Goal: Information Seeking & Learning: Compare options

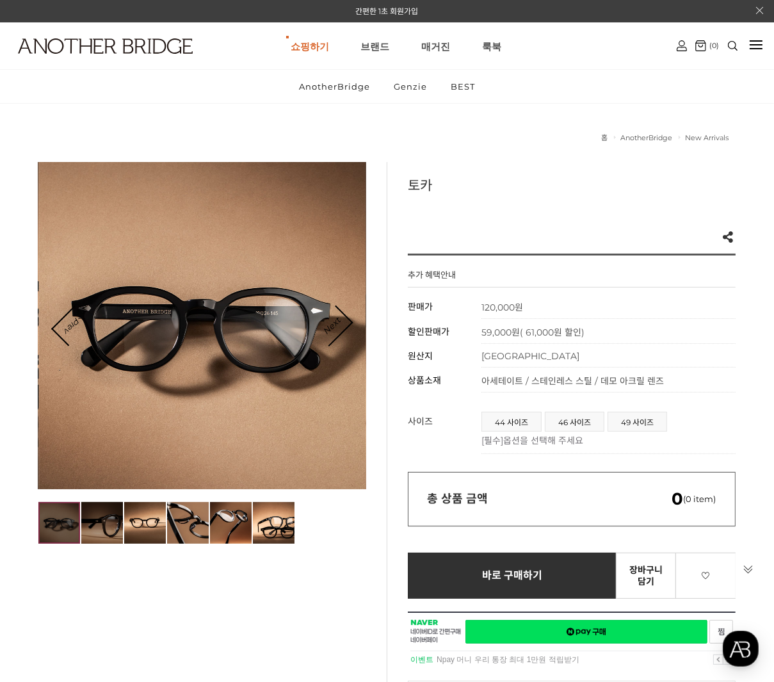
click at [98, 520] on img at bounding box center [102, 523] width 42 height 42
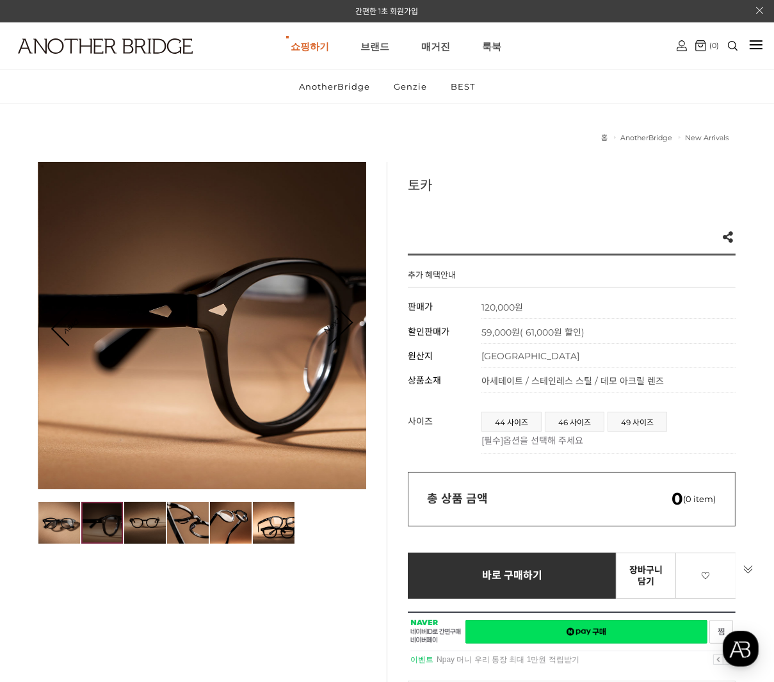
click at [144, 520] on img at bounding box center [145, 523] width 42 height 42
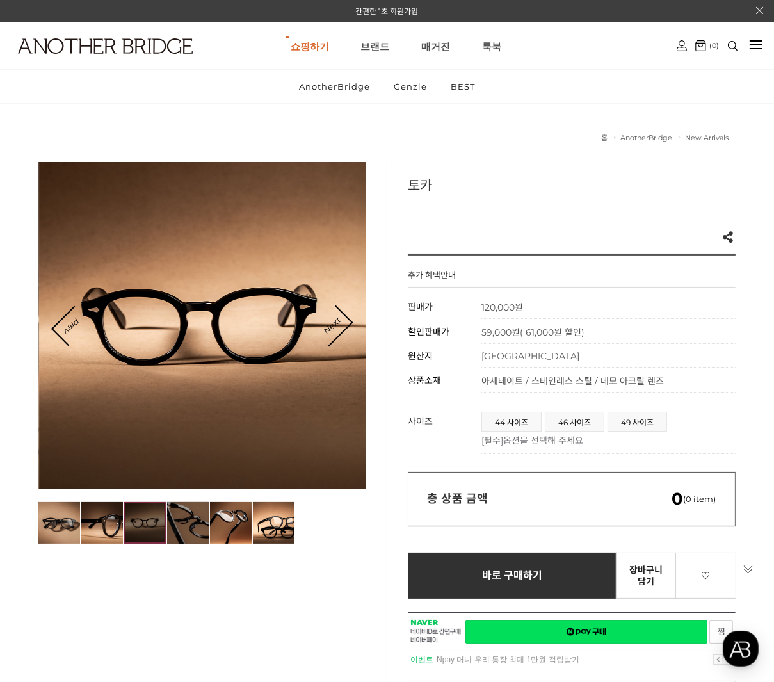
click at [198, 518] on img at bounding box center [188, 523] width 42 height 42
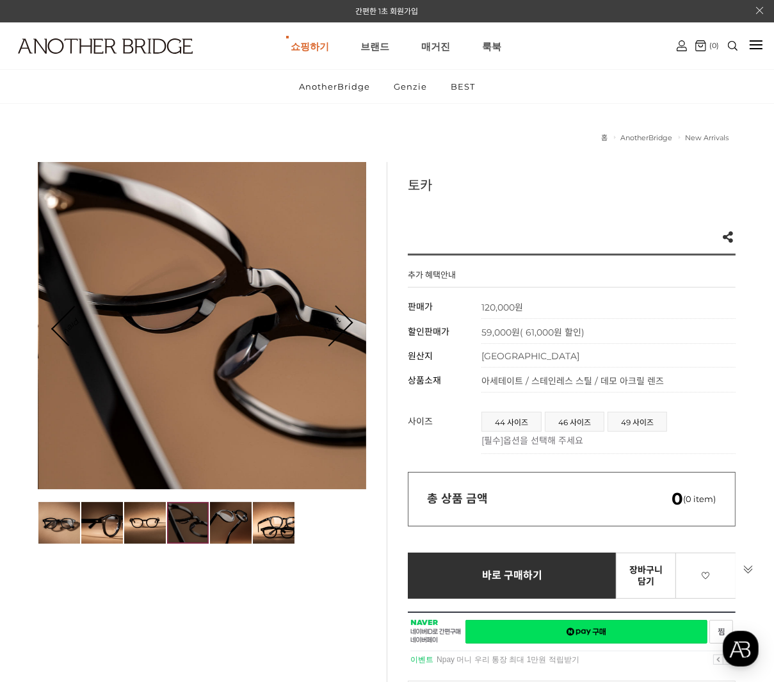
click at [236, 517] on img at bounding box center [231, 523] width 42 height 42
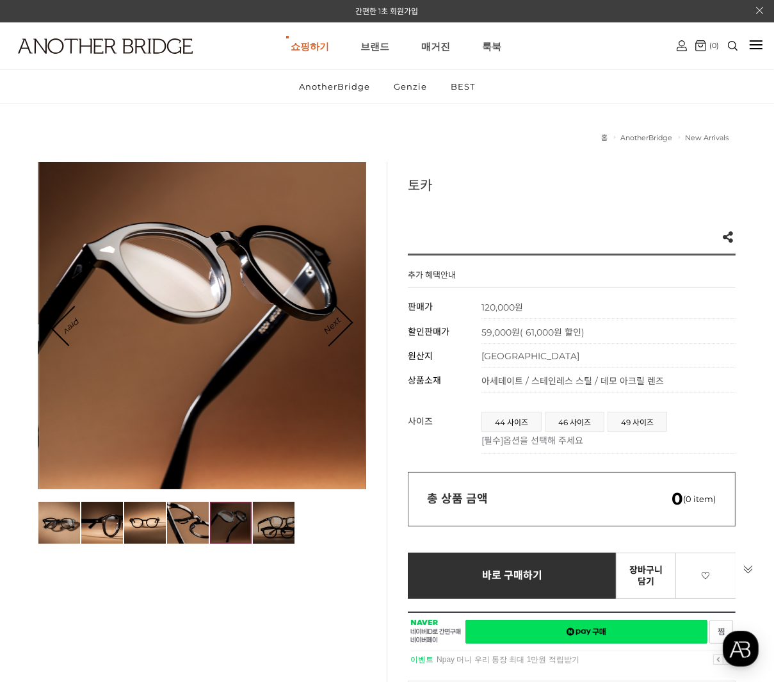
click at [271, 520] on img at bounding box center [274, 523] width 42 height 42
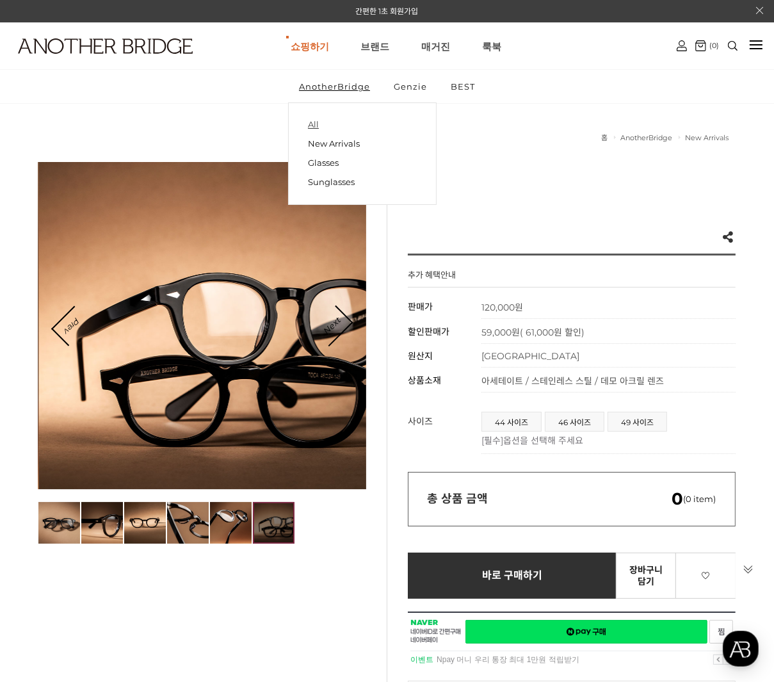
click at [323, 122] on link "All" at bounding box center [362, 125] width 109 height 18
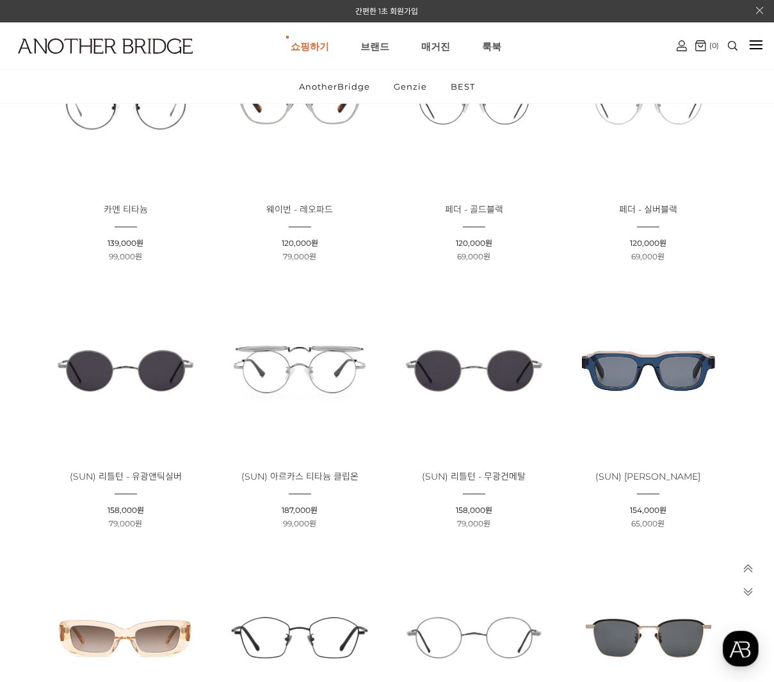
scroll to position [640, 0]
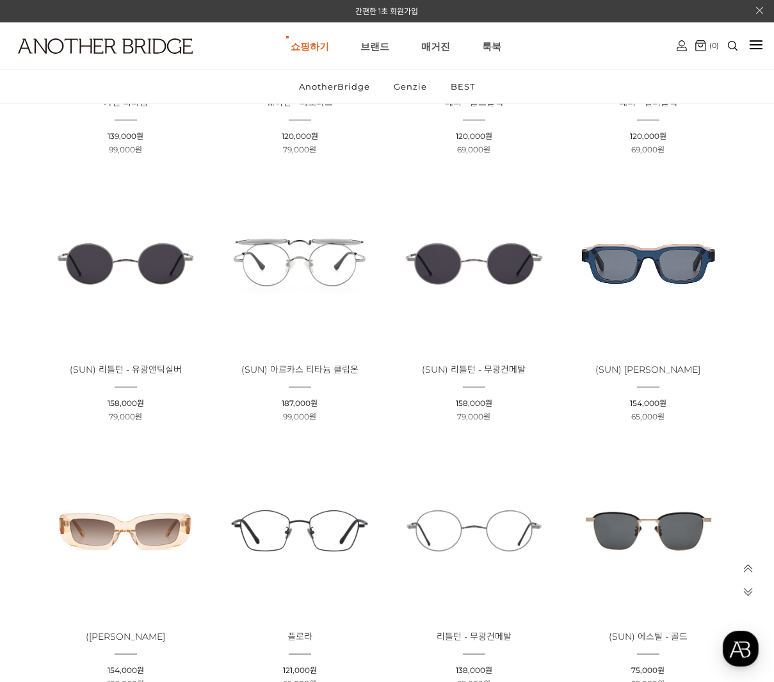
click at [648, 274] on img at bounding box center [648, 263] width 165 height 165
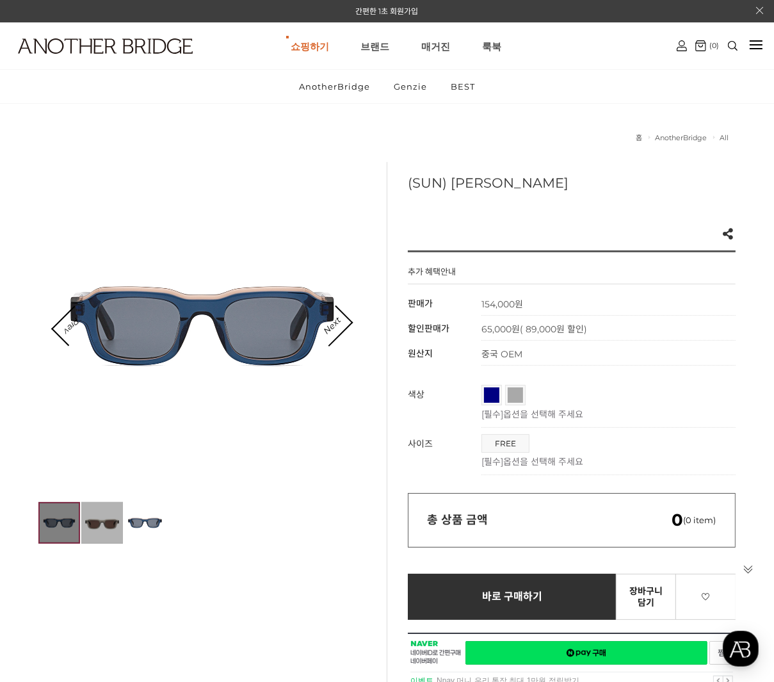
click at [103, 517] on img at bounding box center [102, 523] width 42 height 42
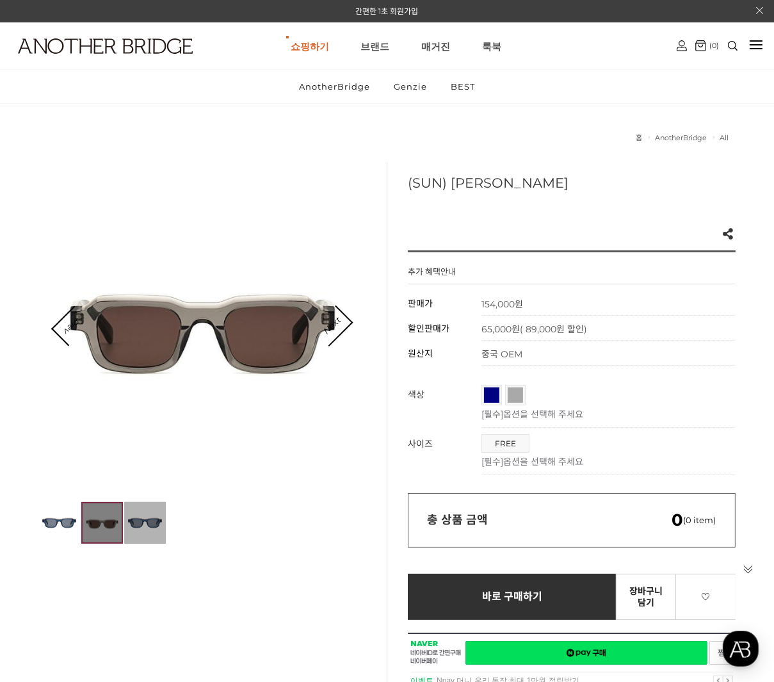
click at [156, 517] on img at bounding box center [145, 523] width 42 height 42
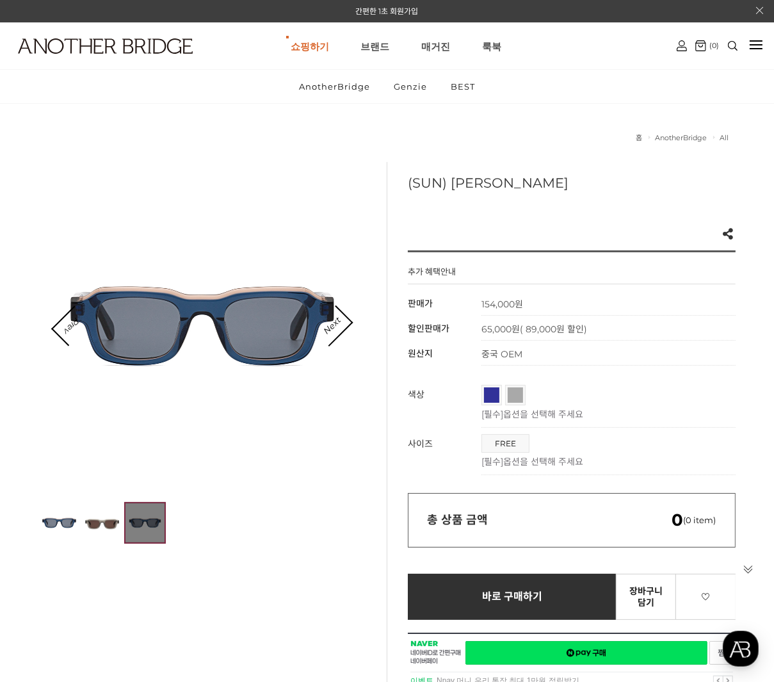
click at [486, 390] on span "네이비" at bounding box center [507, 391] width 47 height 8
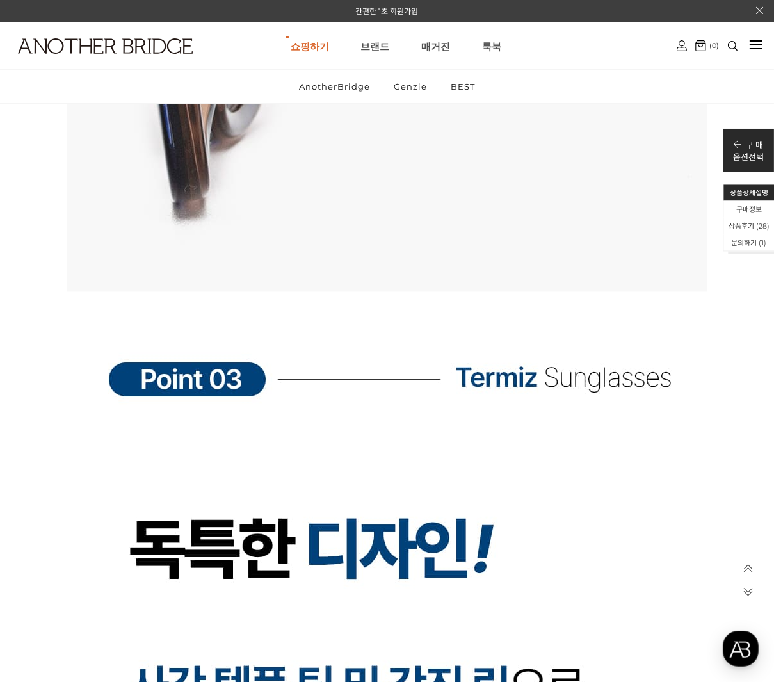
scroll to position [13227, 0]
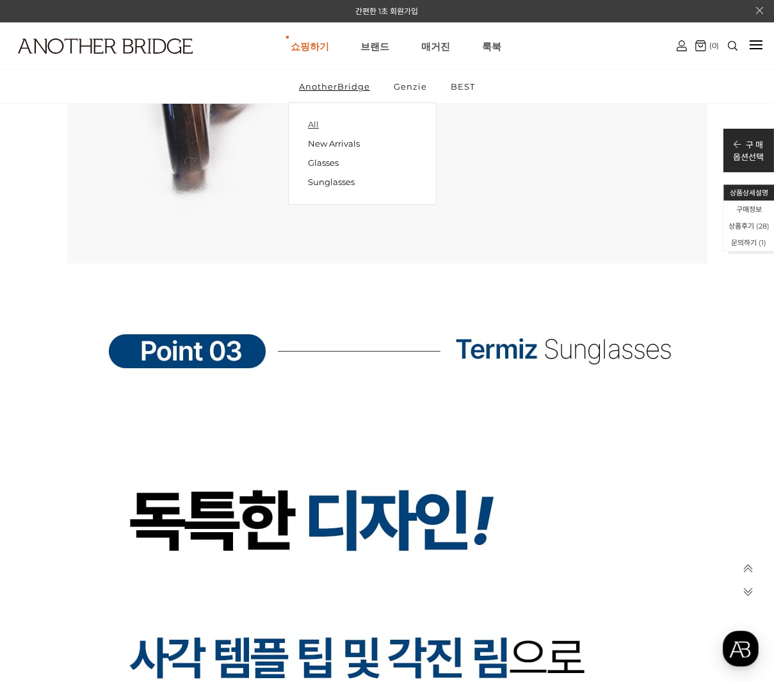
click at [316, 122] on link "All" at bounding box center [362, 125] width 109 height 18
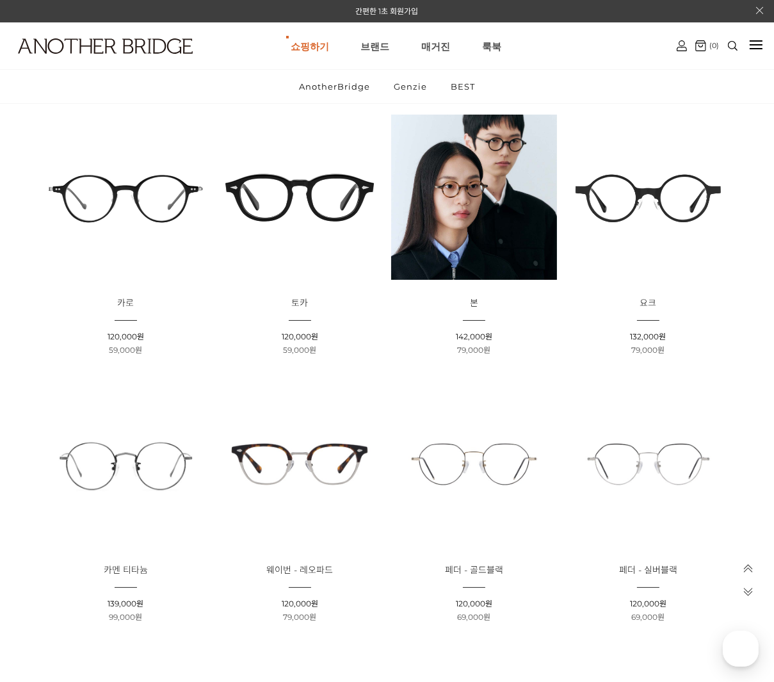
scroll to position [106, 0]
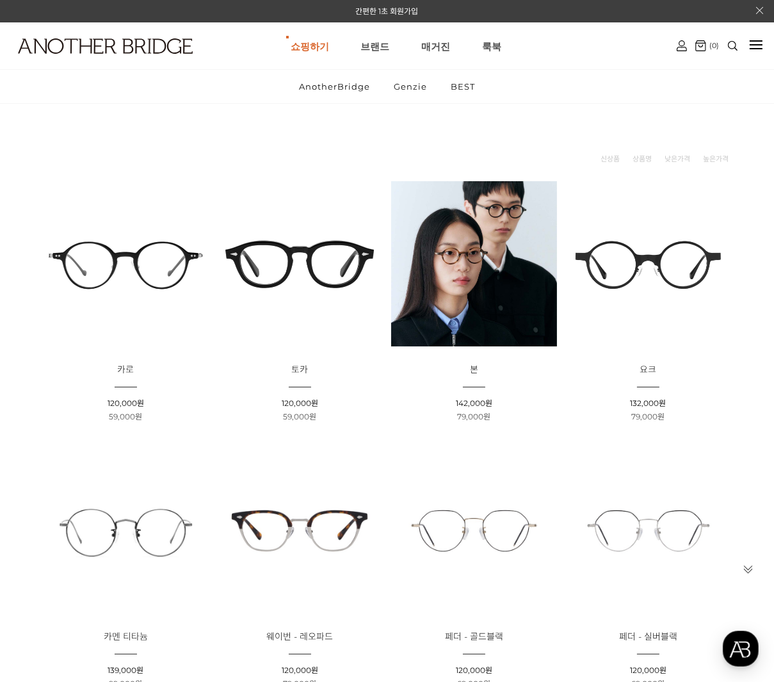
click at [279, 269] on img at bounding box center [299, 263] width 165 height 165
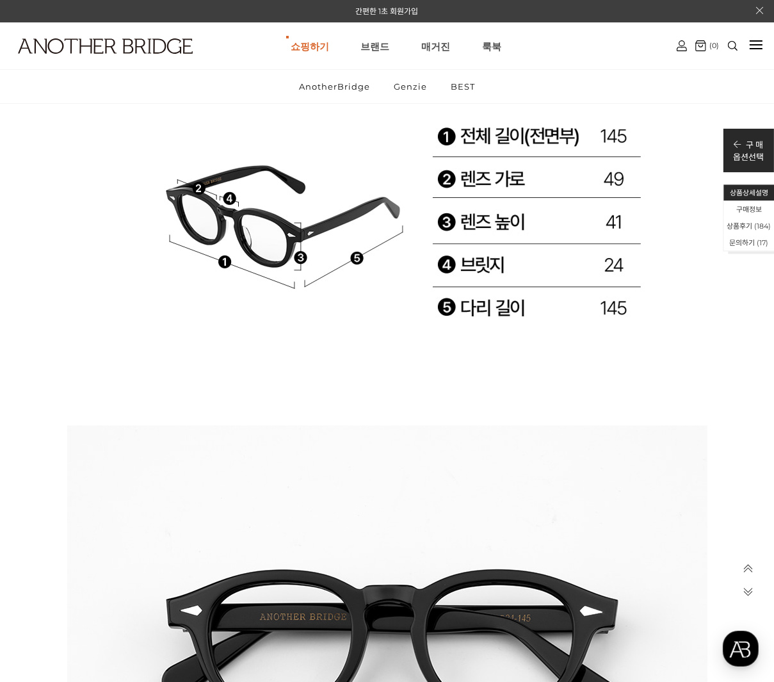
scroll to position [21227, 0]
